Goal: Find specific page/section: Find specific page/section

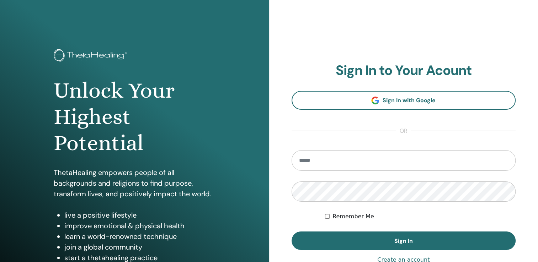
click at [314, 162] on input "email" at bounding box center [403, 160] width 224 height 21
type input "**********"
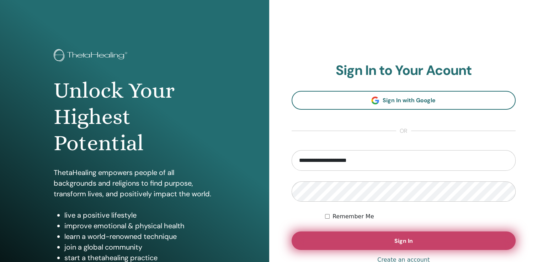
click at [367, 242] on button "Sign In" at bounding box center [403, 241] width 224 height 18
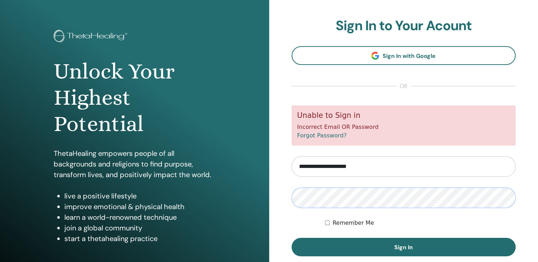
scroll to position [71, 0]
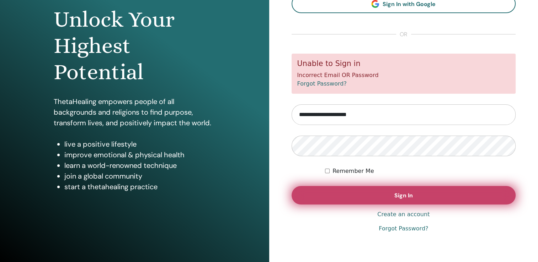
click at [355, 193] on button "Sign In" at bounding box center [403, 195] width 224 height 18
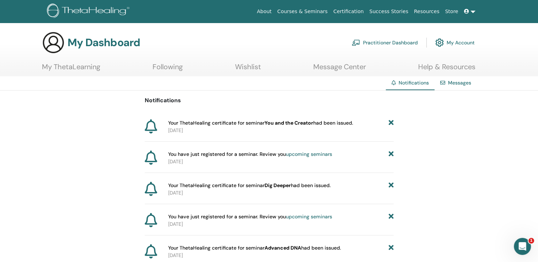
click at [247, 67] on link "Wishlist" at bounding box center [248, 70] width 26 height 14
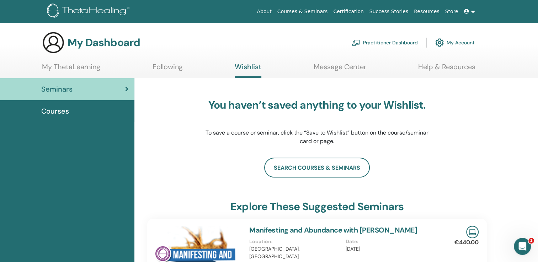
click at [452, 12] on link "Store" at bounding box center [451, 11] width 19 height 13
click at [452, 11] on link "Store" at bounding box center [451, 11] width 19 height 13
